Goal: Task Accomplishment & Management: Manage account settings

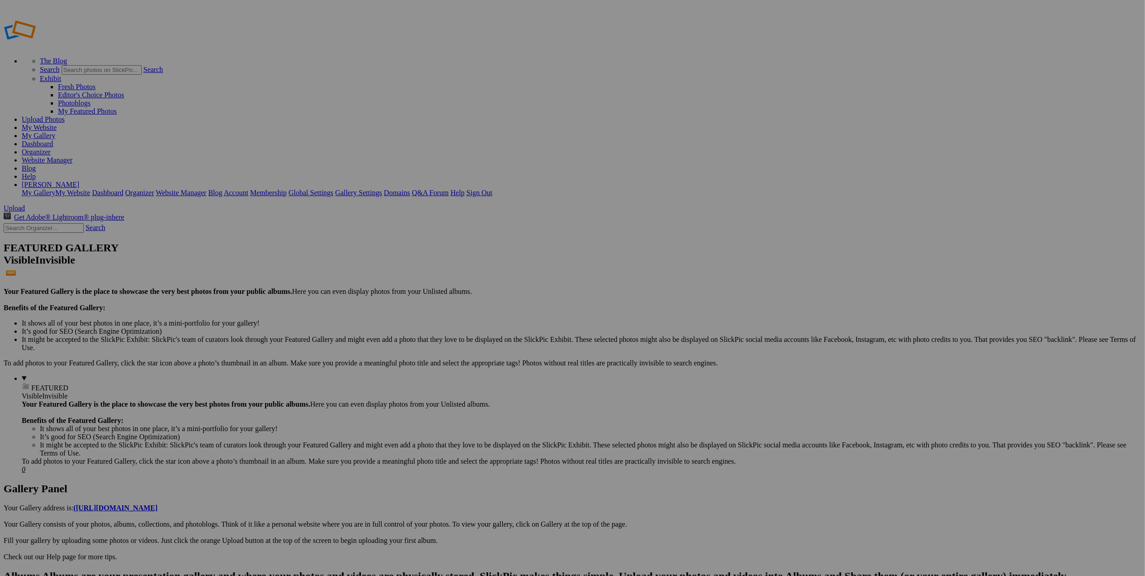
click at [512, 347] on span "Yes" at bounding box center [507, 348] width 10 height 8
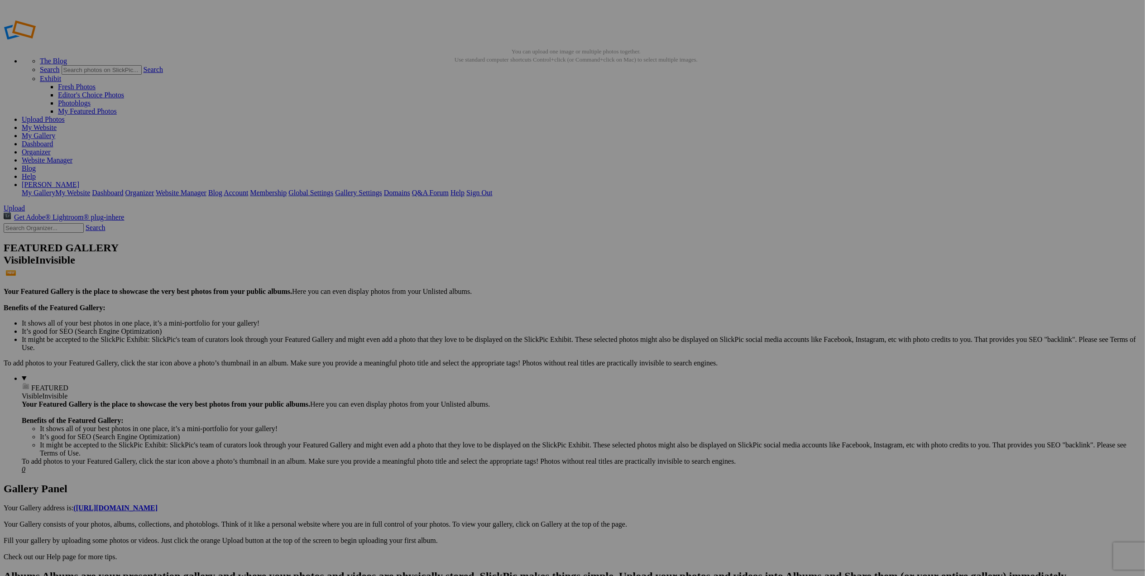
click at [512, 348] on span "Yes" at bounding box center [507, 348] width 10 height 8
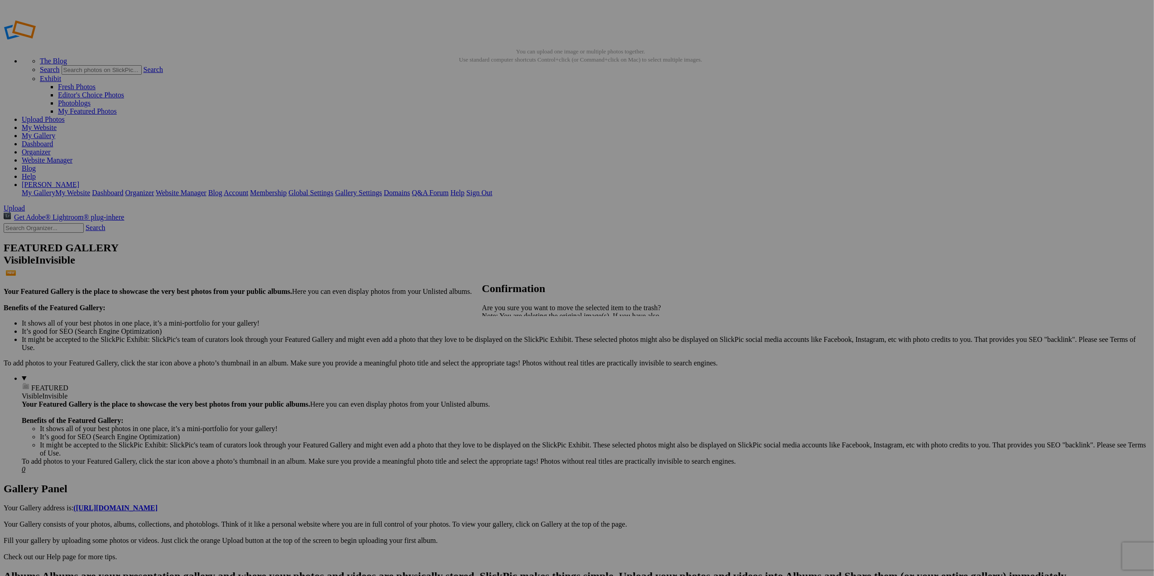
click at [512, 349] on span "Yes" at bounding box center [507, 348] width 10 height 8
click at [512, 350] on span "Yes" at bounding box center [507, 348] width 10 height 8
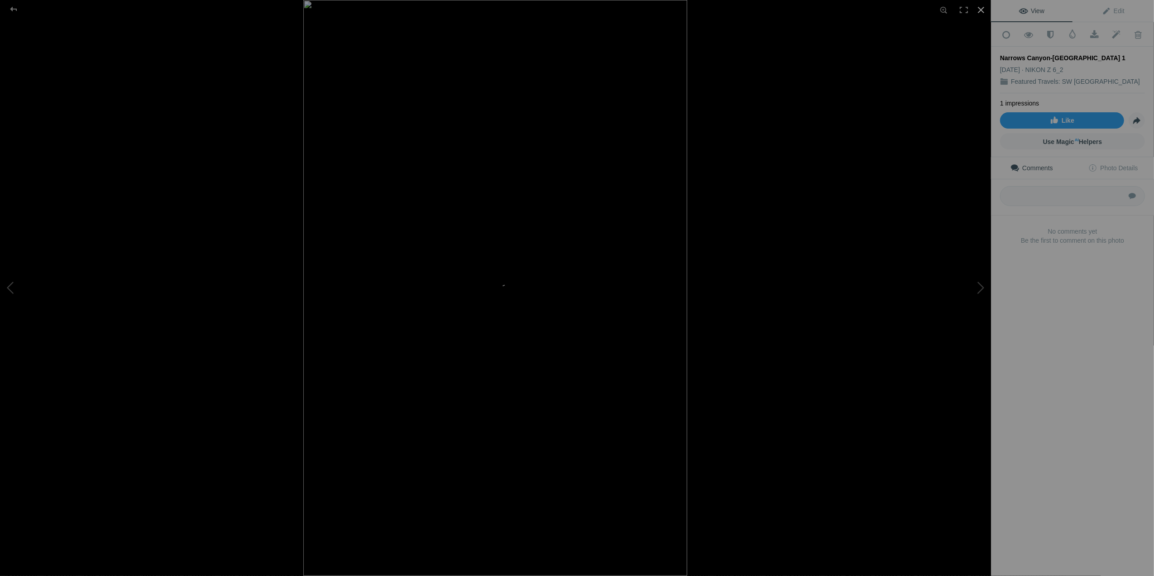
click at [979, 13] on div at bounding box center [981, 10] width 20 height 20
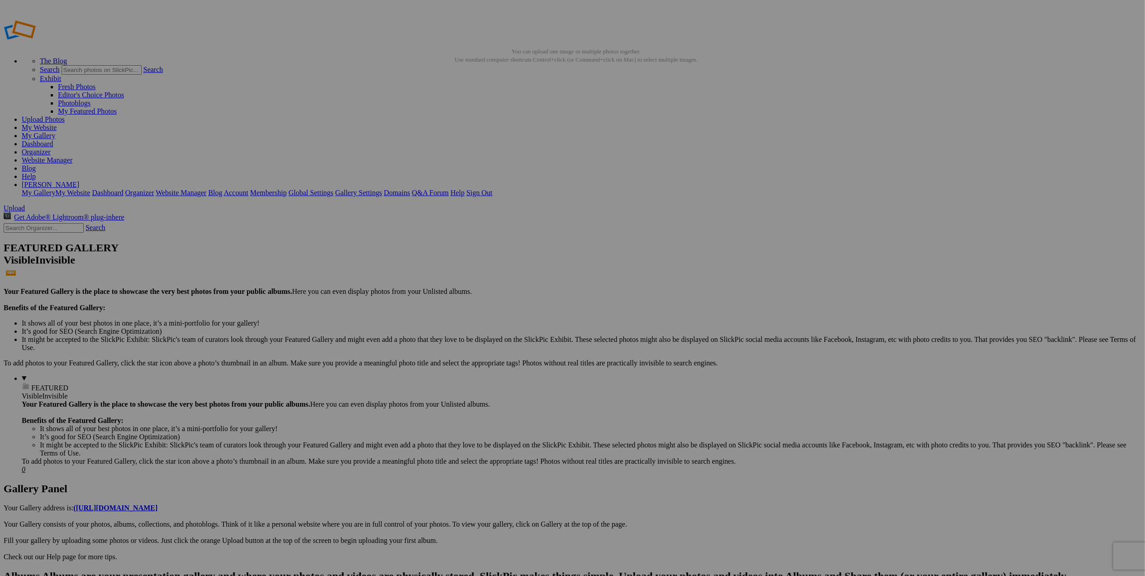
click at [512, 346] on span "Yes" at bounding box center [507, 348] width 10 height 8
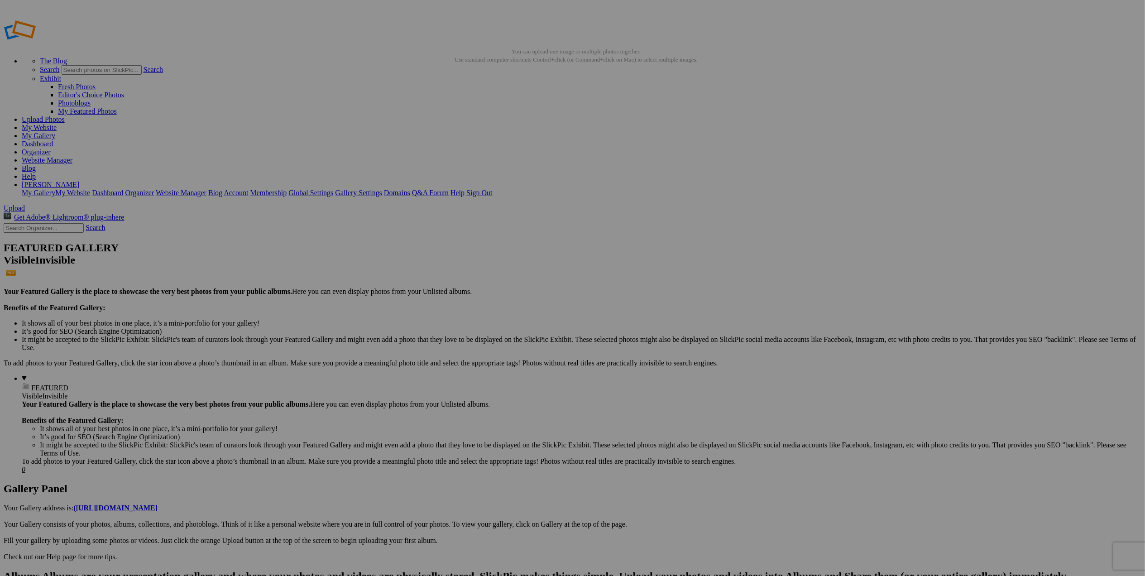
drag, startPoint x: 261, startPoint y: 300, endPoint x: -125, endPoint y: 258, distance: 387.9
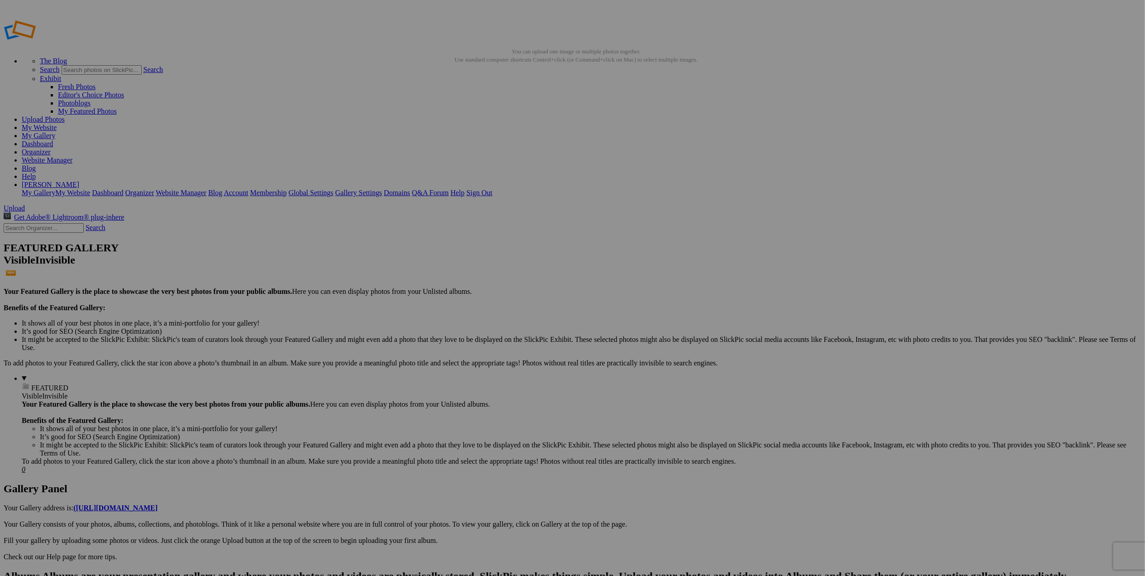
click at [72, 156] on link "Website Manager" at bounding box center [47, 160] width 51 height 8
